Goal: Information Seeking & Learning: Understand process/instructions

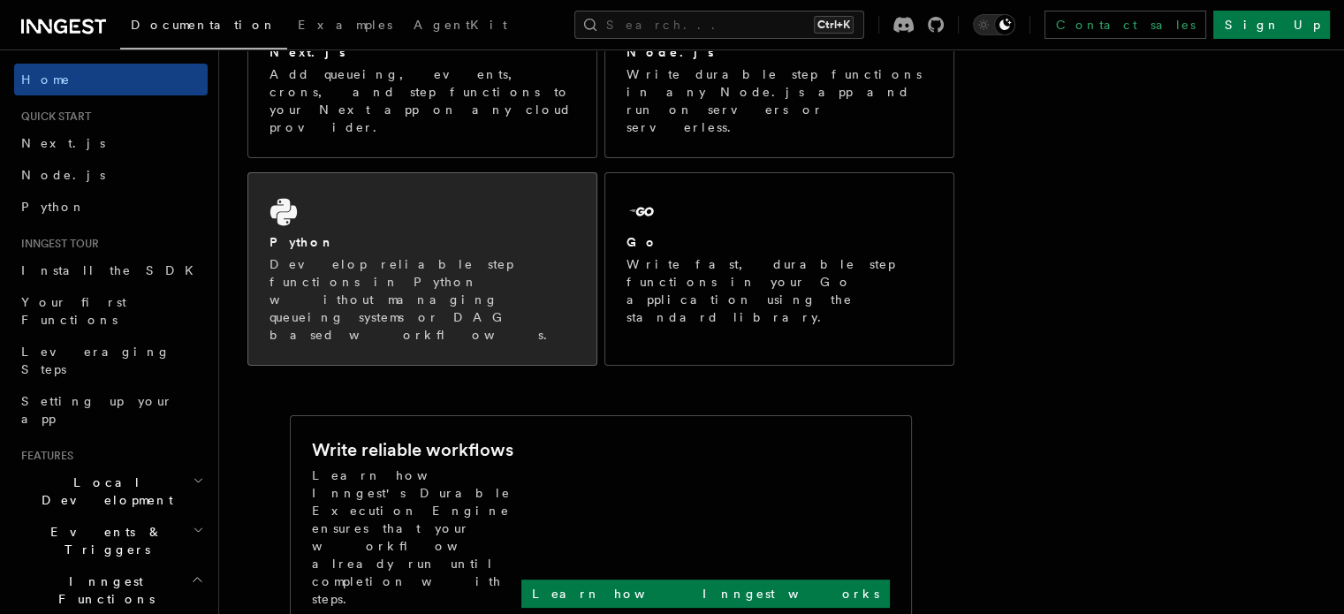
scroll to position [88, 0]
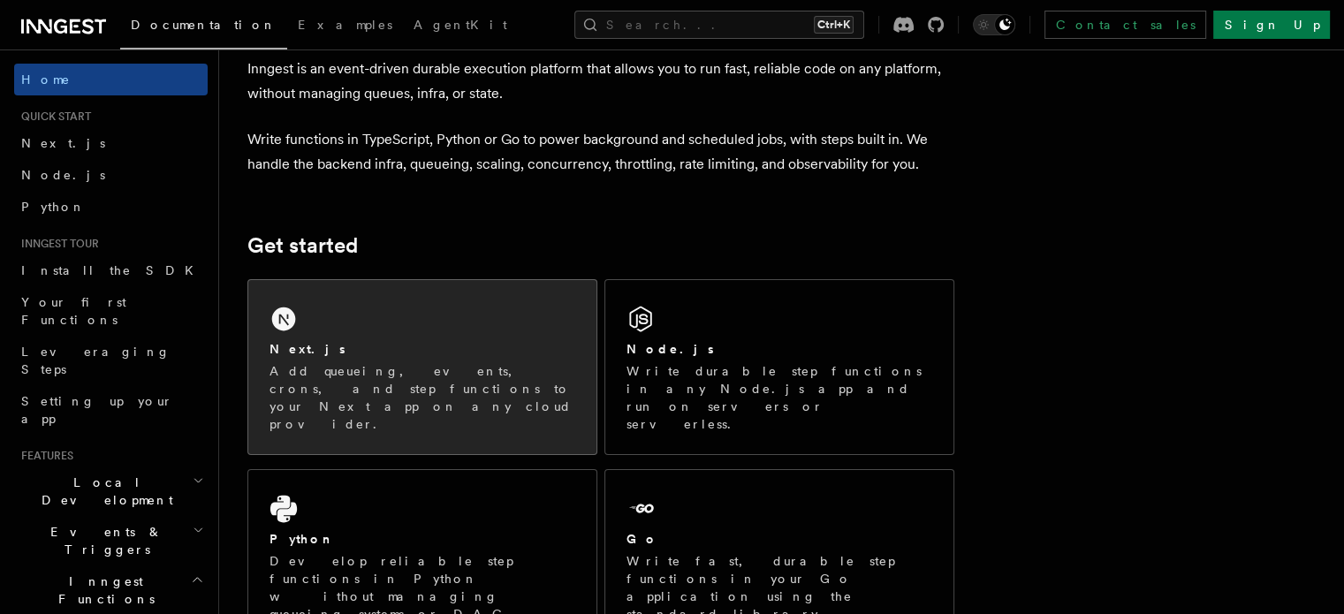
click at [431, 312] on div "Next.js Add queueing, events, crons, and step functions to your Next app on any…" at bounding box center [422, 367] width 348 height 174
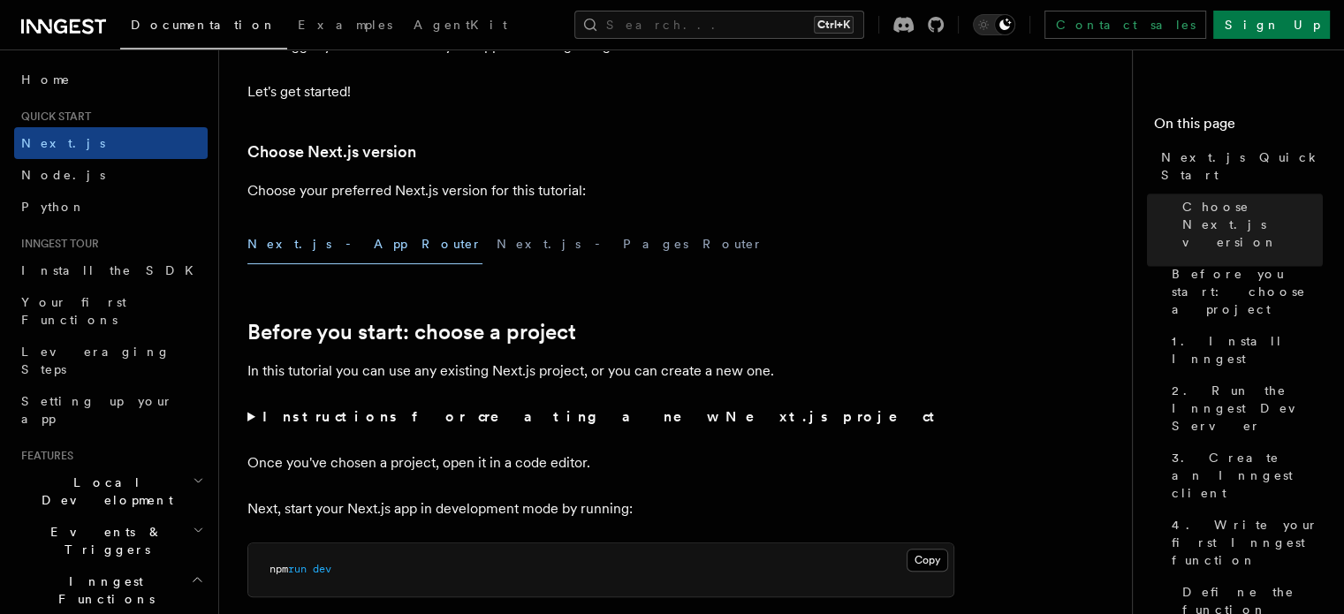
scroll to position [354, 0]
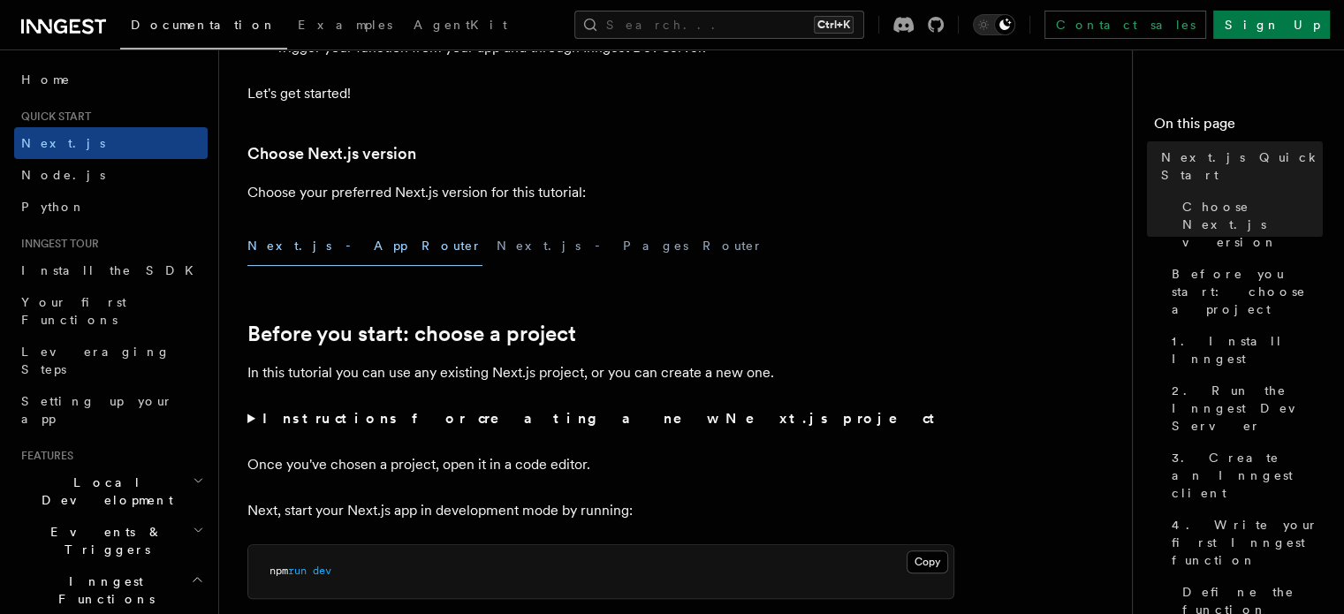
click at [321, 254] on button "Next.js - App Router" at bounding box center [364, 246] width 235 height 40
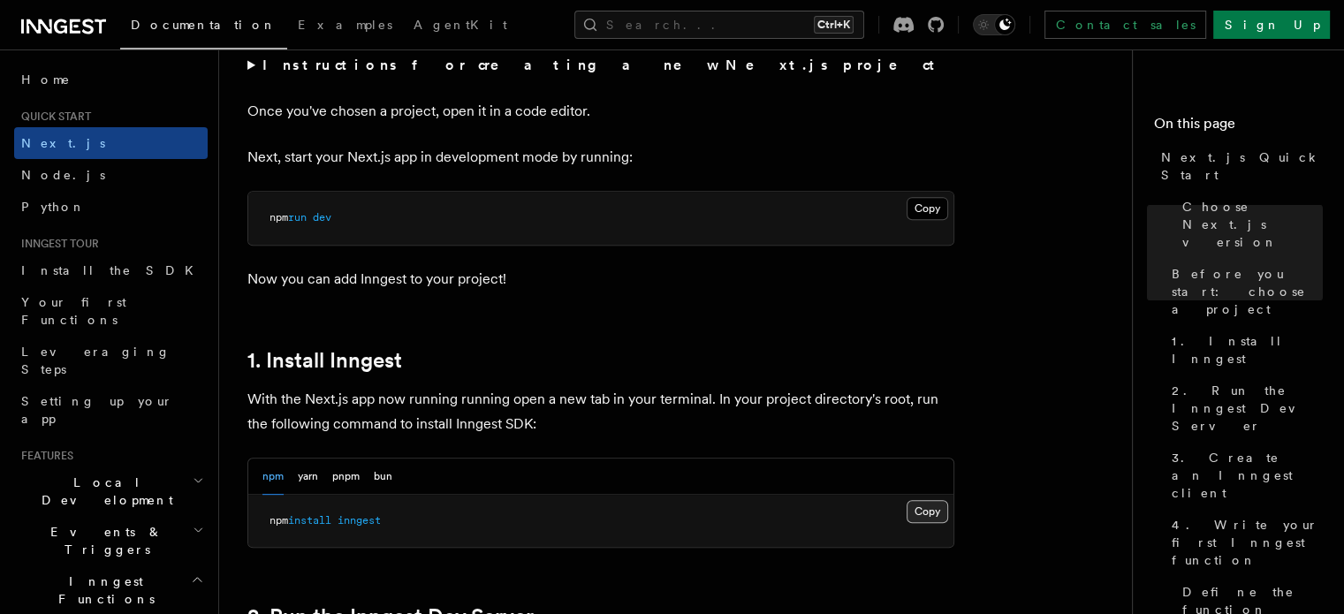
click at [937, 505] on button "Copy Copied" at bounding box center [928, 511] width 42 height 23
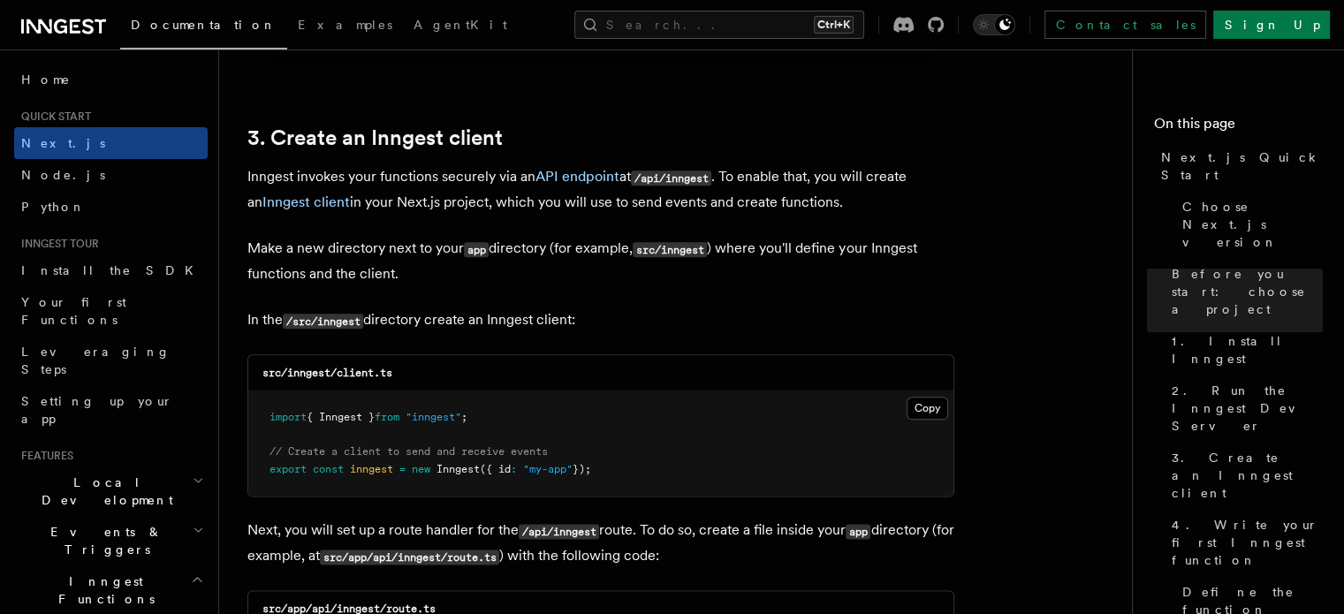
scroll to position [2121, 0]
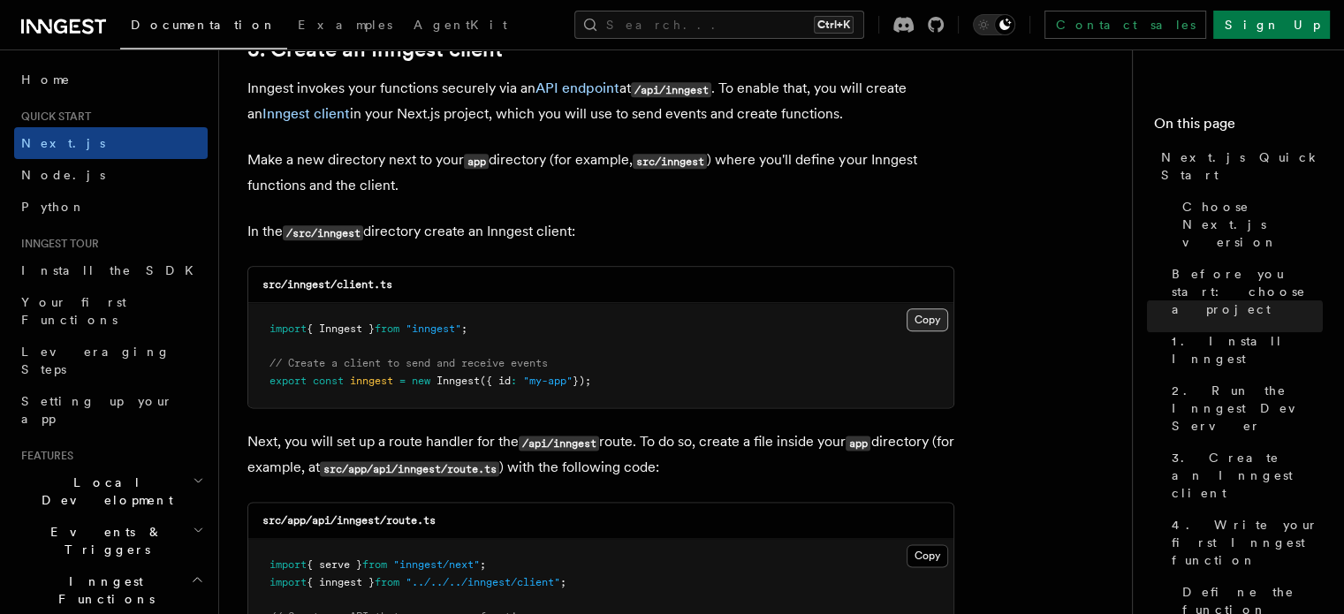
click at [940, 318] on button "Copy Copied" at bounding box center [928, 319] width 42 height 23
click at [934, 317] on button "Copy Copied" at bounding box center [928, 319] width 42 height 23
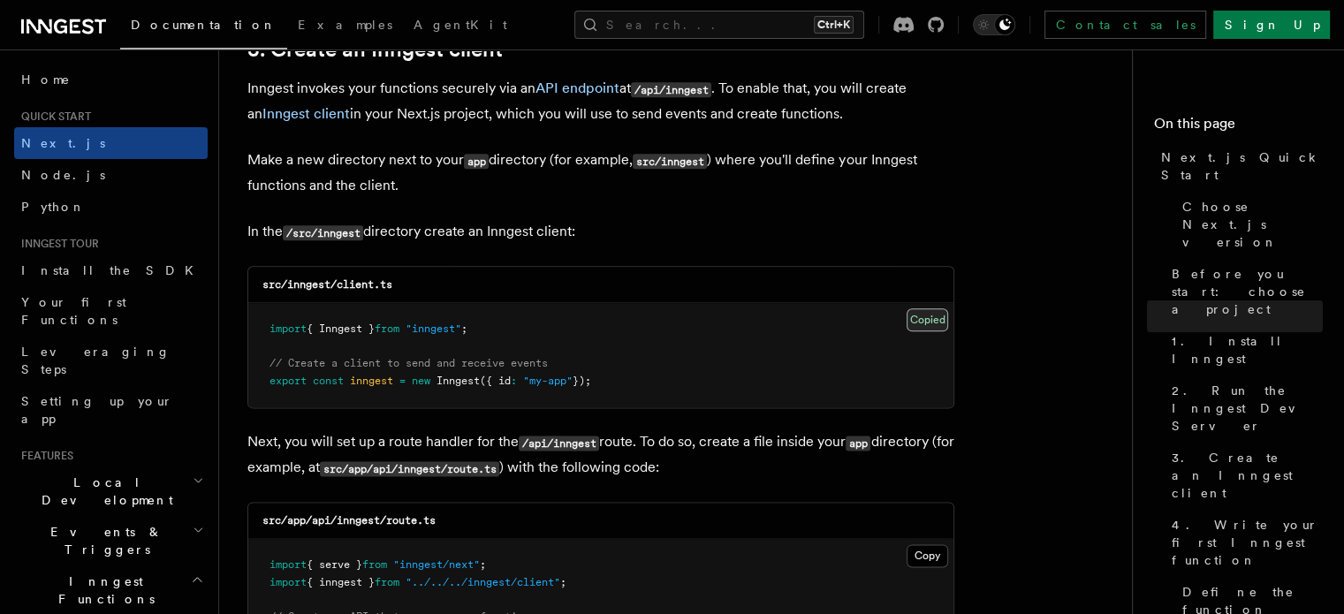
click at [934, 317] on button "Copy Copied" at bounding box center [928, 319] width 42 height 23
click at [920, 335] on pre "import { Inngest } from "inngest" ; // Create a client to send and receive even…" at bounding box center [600, 355] width 705 height 104
click at [925, 330] on button "Copy Copied" at bounding box center [928, 319] width 42 height 23
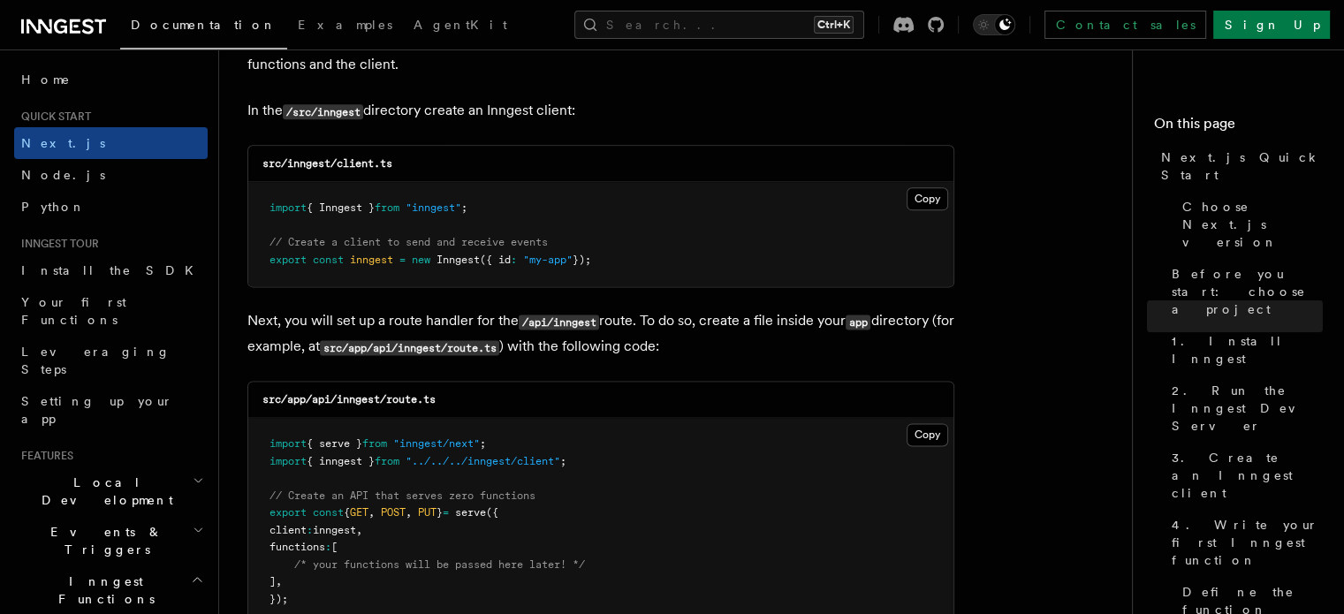
scroll to position [2475, 0]
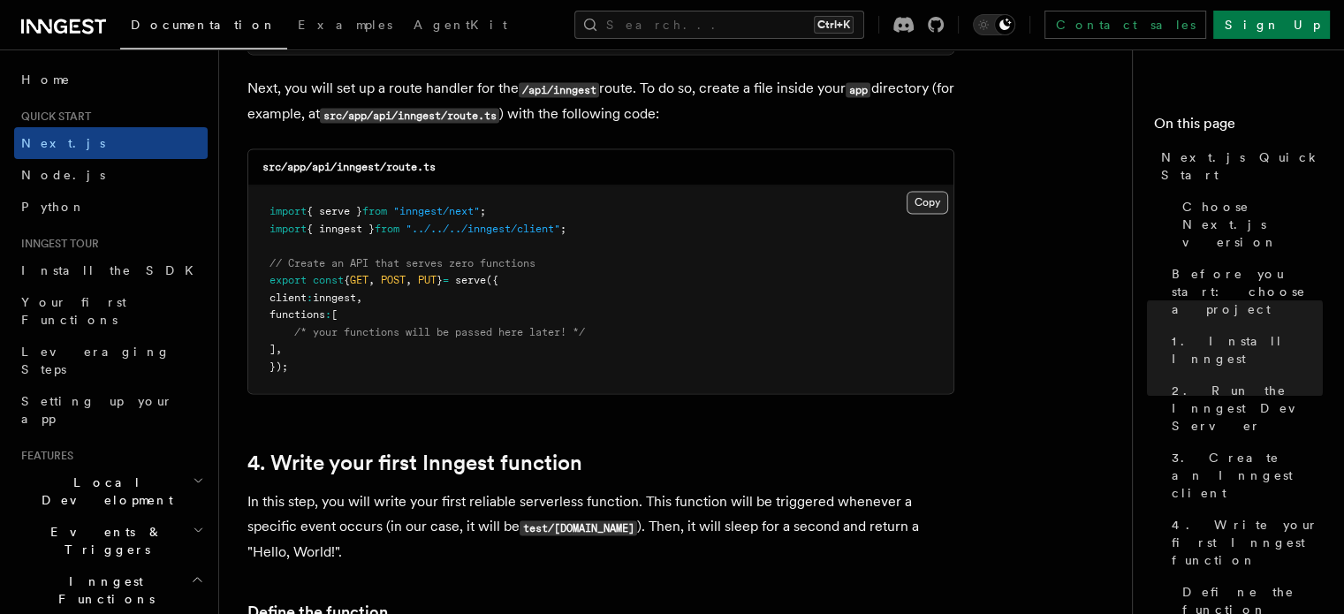
click at [922, 209] on button "Copy Copied" at bounding box center [928, 202] width 42 height 23
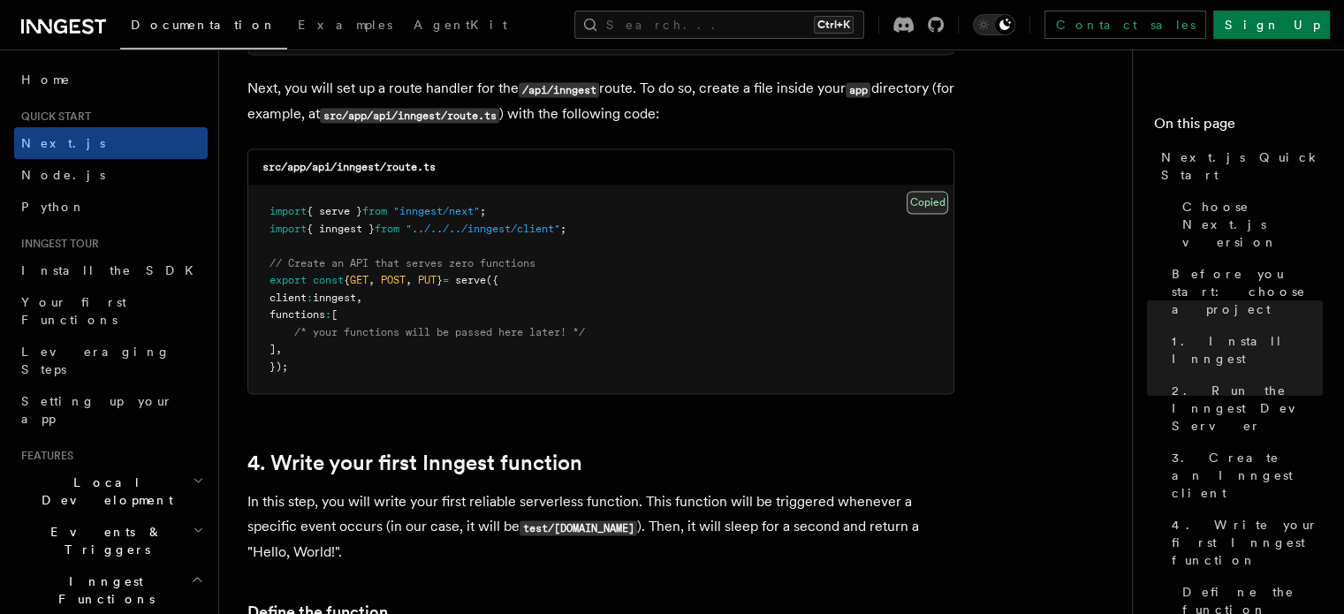
click at [922, 209] on button "Copy Copied" at bounding box center [928, 202] width 42 height 23
click at [925, 200] on button "Copy Copied" at bounding box center [928, 202] width 42 height 23
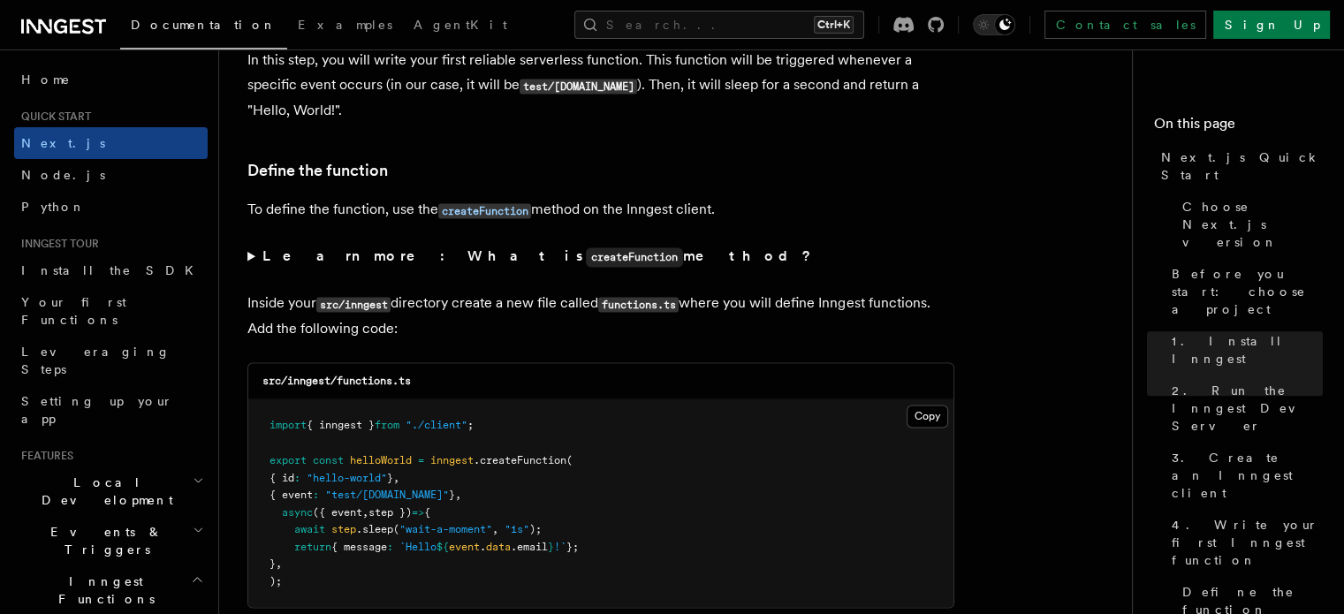
scroll to position [3094, 0]
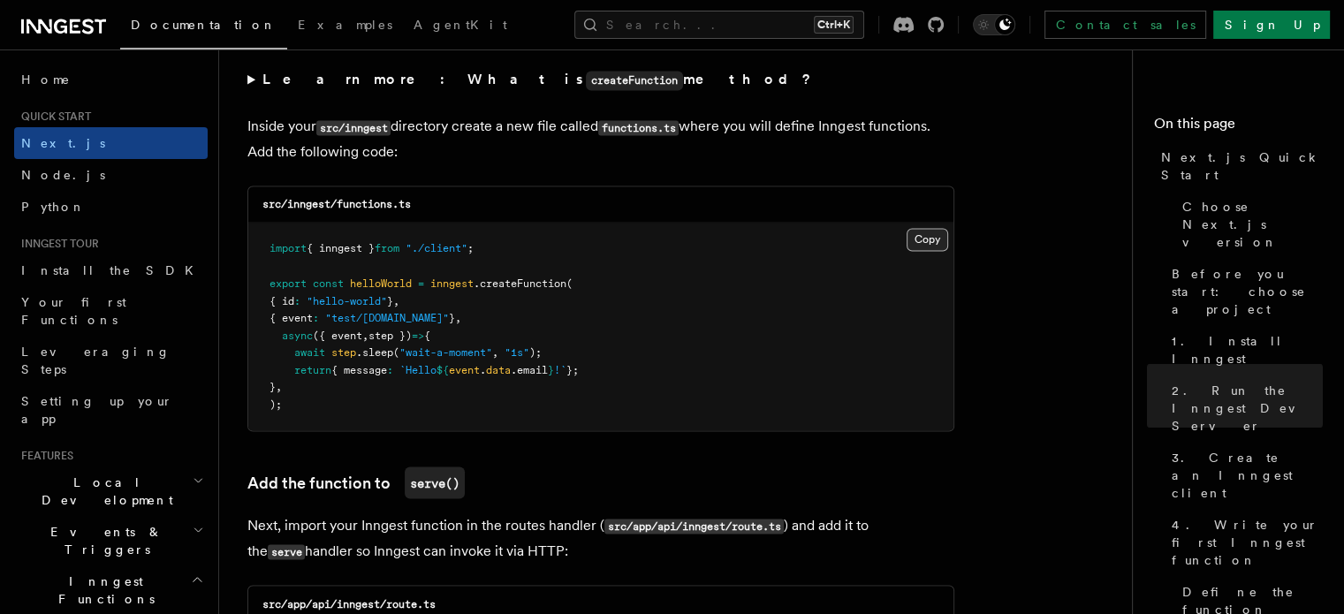
click at [916, 243] on button "Copy Copied" at bounding box center [928, 239] width 42 height 23
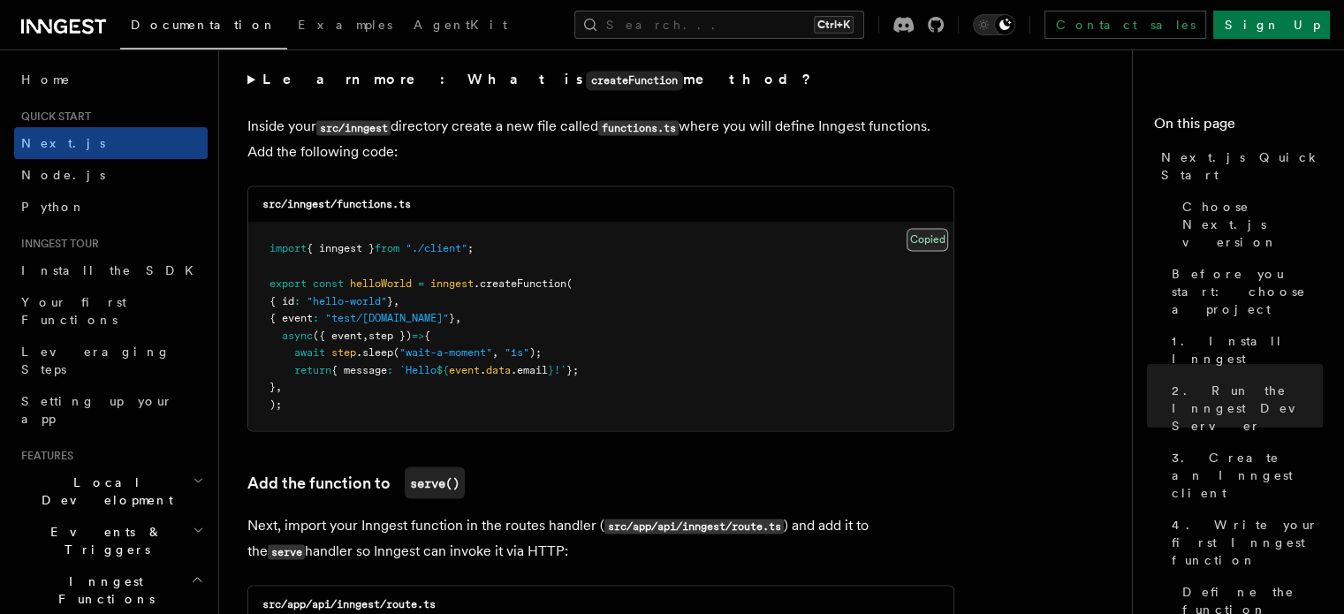
click at [916, 243] on button "Copy Copied" at bounding box center [928, 239] width 42 height 23
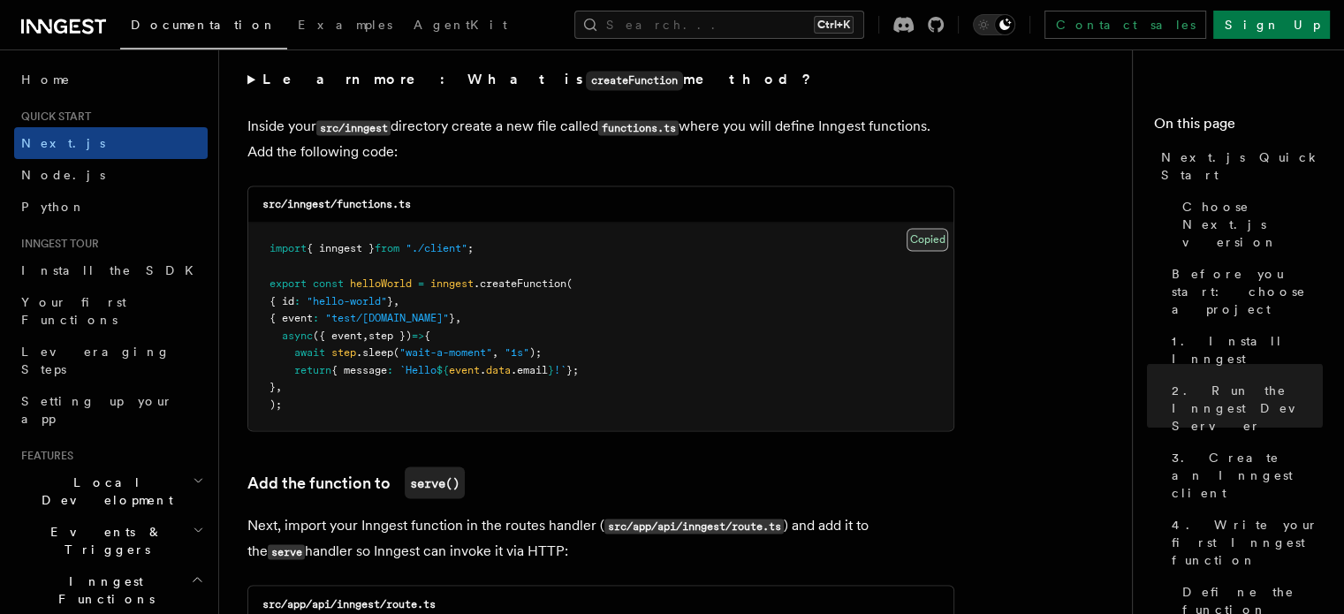
click at [916, 243] on button "Copy Copied" at bounding box center [928, 239] width 42 height 23
